Goal: Check status: Check status

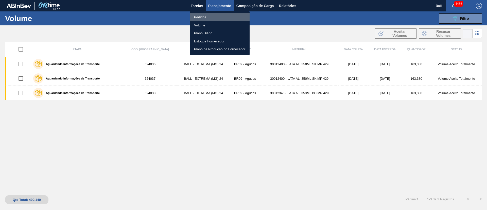
click at [206, 15] on li "Pedidos" at bounding box center [220, 17] width 60 height 8
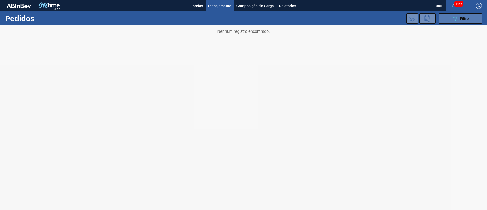
click at [470, 17] on button "089F7B8B-B2A5-4AFE-B5C0-19BA573D28AC Filtro" at bounding box center [460, 18] width 43 height 10
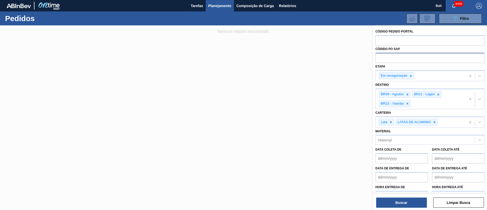
click at [398, 56] on input "text" at bounding box center [430, 58] width 109 height 10
paste input "text"
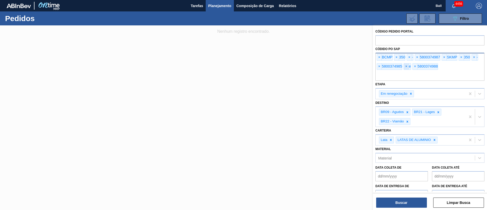
click at [406, 68] on span "×" at bounding box center [406, 66] width 5 height 6
click at [411, 56] on span "×" at bounding box center [409, 57] width 5 height 6
click at [397, 57] on span "×" at bounding box center [397, 57] width 5 height 6
drag, startPoint x: 397, startPoint y: 58, endPoint x: 375, endPoint y: 63, distance: 23.1
click at [375, 63] on div "Código Pedido Portal Códido PO SAP × BCMP × 5800374987 × SKMP × 350 × - × 58003…" at bounding box center [430, 126] width 114 height 202
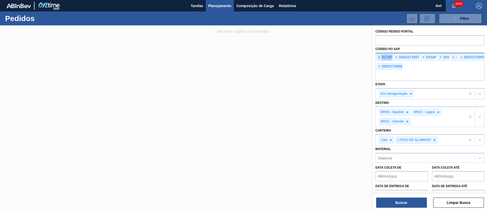
click at [379, 56] on span "×" at bounding box center [379, 57] width 5 height 6
click at [407, 58] on span "×" at bounding box center [406, 57] width 5 height 6
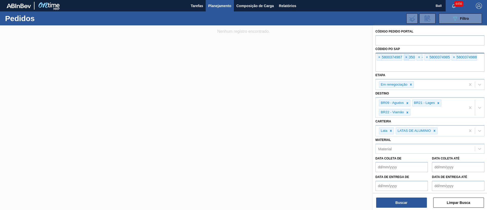
click at [407, 58] on span "×" at bounding box center [406, 57] width 5 height 6
click at [398, 207] on button "Buscar" at bounding box center [402, 203] width 51 height 10
